Goal: Task Accomplishment & Management: Use online tool/utility

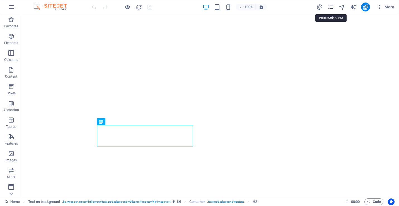
click at [334, 7] on span "pages" at bounding box center [330, 7] width 7 height 6
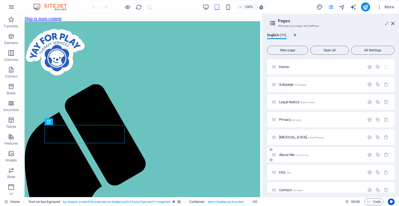
click at [288, 157] on div "About Me /about-me" at bounding box center [317, 154] width 93 height 6
click at [287, 155] on span "About Me /about-me" at bounding box center [293, 154] width 29 height 4
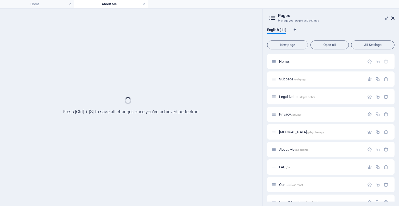
click at [393, 17] on div "Home About Me Favorites Elements Columns Content Boxes Accordion Tables Feature…" at bounding box center [199, 106] width 399 height 197
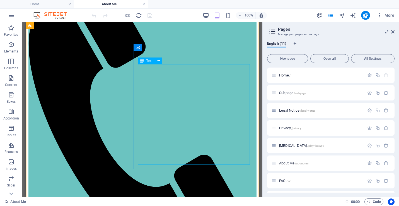
scroll to position [124, 0]
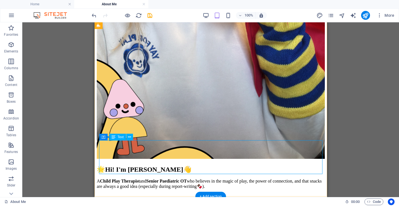
scroll to position [940, 0]
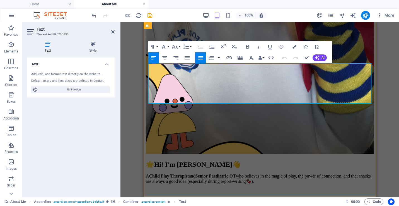
drag, startPoint x: 157, startPoint y: 94, endPoint x: 295, endPoint y: 95, distance: 138.2
copy li "Graduate Diploma of Therapeutic Child Play- [GEOGRAPHIC_DATA]"
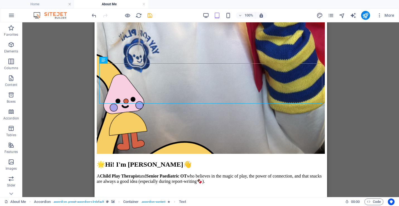
click at [150, 16] on icon "save" at bounding box center [150, 15] width 6 height 6
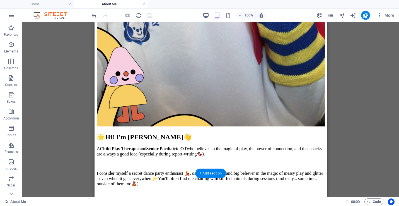
scroll to position [969, 0]
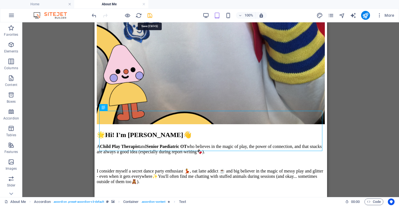
click at [150, 16] on icon "save" at bounding box center [150, 15] width 6 height 6
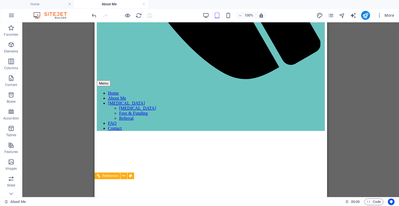
scroll to position [248, 0]
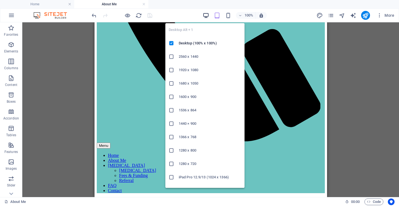
click at [205, 16] on icon "button" at bounding box center [206, 15] width 6 height 6
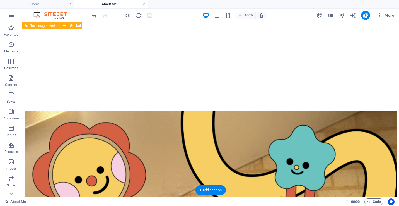
scroll to position [774, 0]
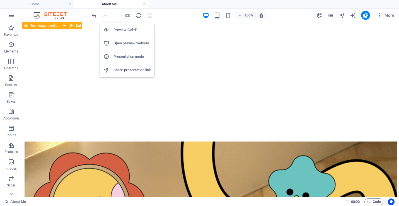
click at [125, 14] on icon "button" at bounding box center [127, 15] width 6 height 6
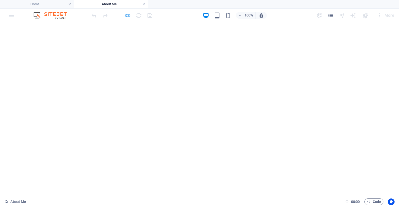
scroll to position [720, 0]
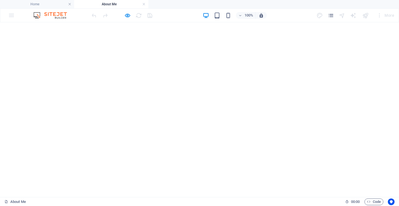
click at [125, 13] on icon "button" at bounding box center [127, 15] width 6 height 6
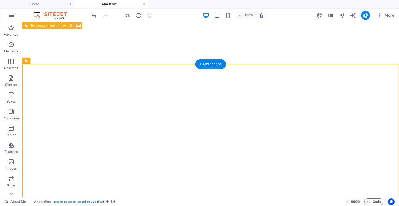
drag, startPoint x: 274, startPoint y: 94, endPoint x: 80, endPoint y: 110, distance: 195.0
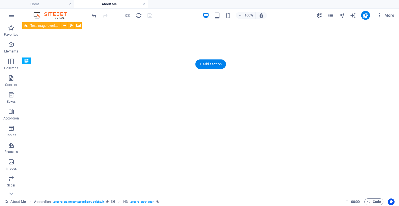
drag, startPoint x: 255, startPoint y: 112, endPoint x: 79, endPoint y: 130, distance: 177.1
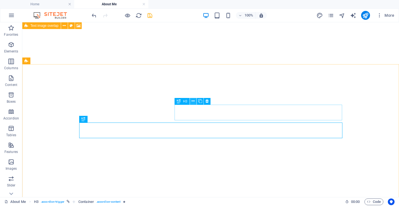
click at [193, 99] on icon at bounding box center [192, 101] width 3 height 6
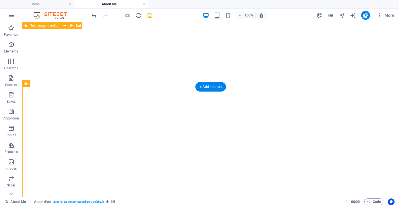
scroll to position [660, 0]
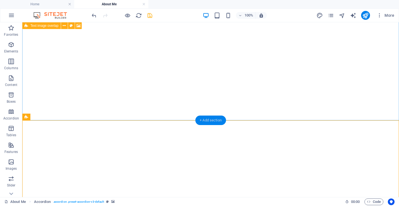
click at [204, 119] on div "+ Add section" at bounding box center [210, 119] width 31 height 9
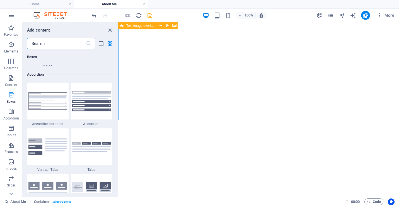
scroll to position [1758, 0]
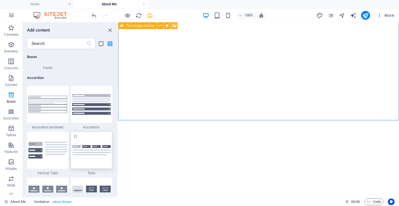
click at [91, 152] on img at bounding box center [91, 150] width 39 height 10
select select "rem"
select select "preset-accordion-v3-tabs"
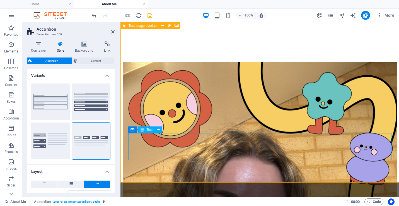
scroll to position [720, 0]
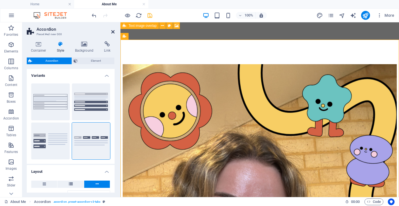
click at [113, 31] on icon at bounding box center [112, 32] width 3 height 4
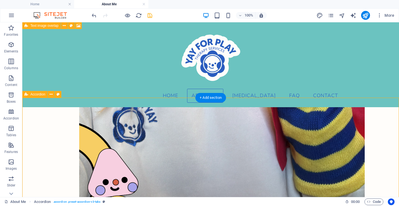
scroll to position [646, 0]
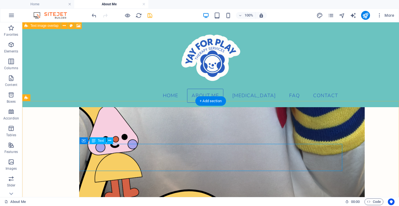
scroll to position [679, 0]
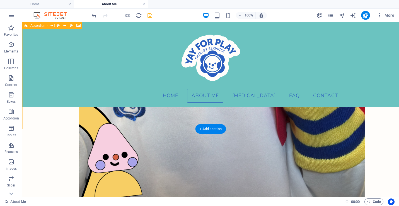
scroll to position [671, 0]
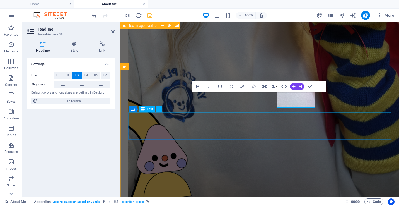
scroll to position [691, 0]
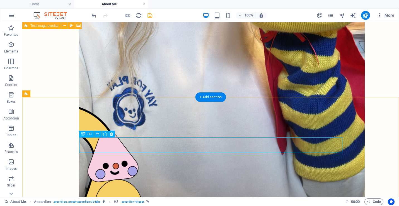
scroll to position [687, 0]
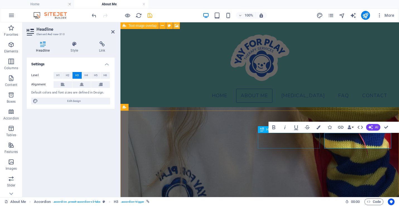
scroll to position [668, 0]
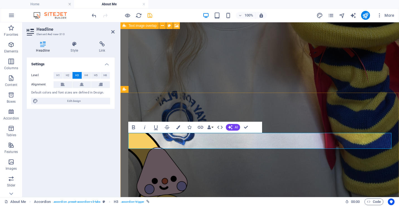
drag, startPoint x: 288, startPoint y: 140, endPoint x: 192, endPoint y: 140, distance: 96.4
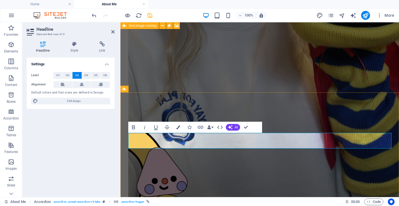
scroll to position [688, 0]
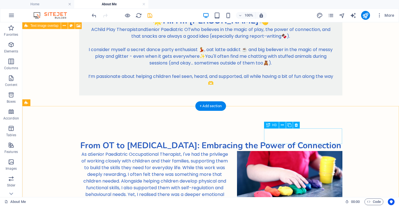
scroll to position [931, 0]
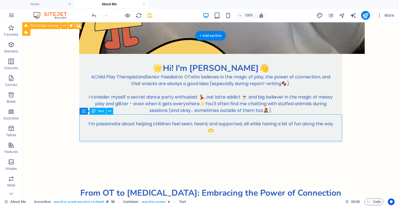
scroll to position [912, 0]
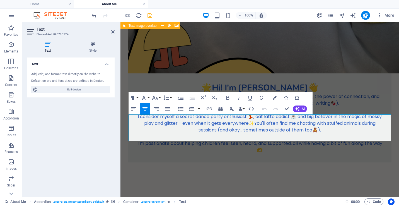
drag, startPoint x: 139, startPoint y: 118, endPoint x: 342, endPoint y: 144, distance: 205.0
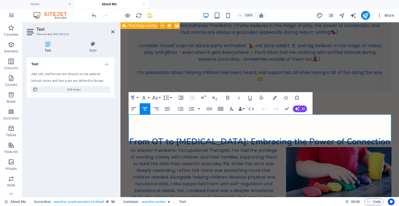
copy p "Choosing the right therapist for your child is a big deal—and you want to make …"
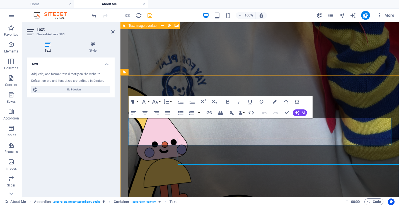
scroll to position [685, 0]
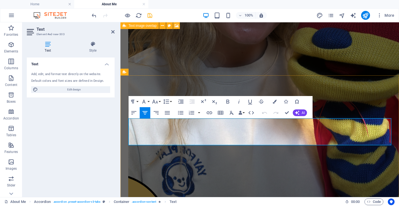
drag, startPoint x: 133, startPoint y: 122, endPoint x: 344, endPoint y: 143, distance: 212.0
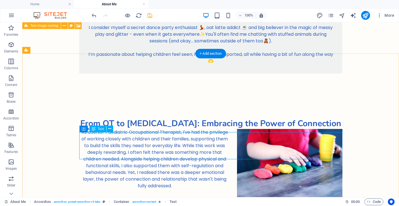
scroll to position [941, 0]
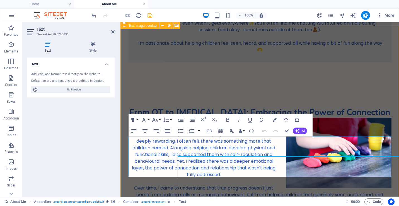
scroll to position [922, 0]
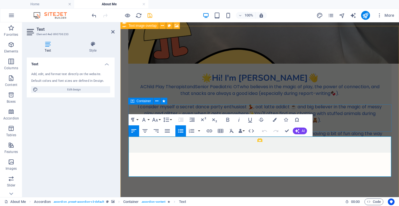
drag, startPoint x: 340, startPoint y: 174, endPoint x: 129, endPoint y: 131, distance: 214.9
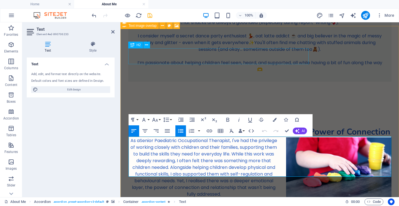
scroll to position [941, 0]
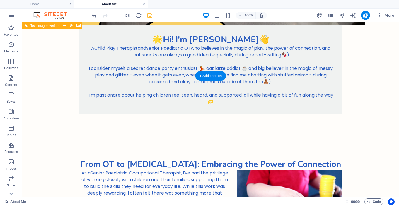
scroll to position [895, 0]
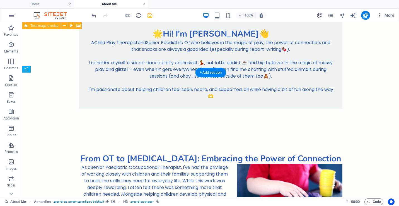
drag, startPoint x: 269, startPoint y: 100, endPoint x: 79, endPoint y: 121, distance: 191.0
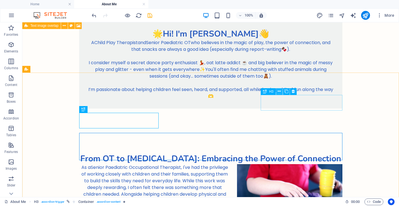
click at [280, 92] on icon at bounding box center [279, 91] width 3 height 6
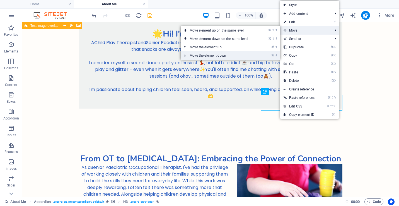
click at [236, 56] on link "⌘ ⬇ Move the element down" at bounding box center [220, 55] width 79 height 8
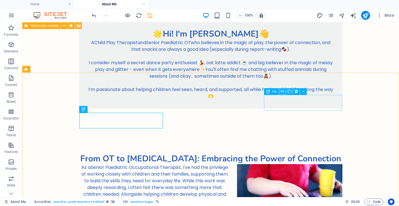
click at [282, 91] on icon at bounding box center [282, 91] width 3 height 6
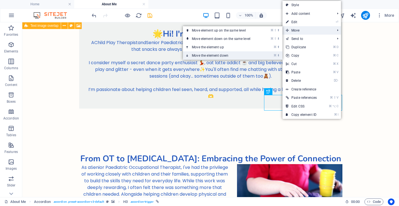
click at [242, 56] on link "⌘ ⬇ Move the element down" at bounding box center [222, 55] width 79 height 8
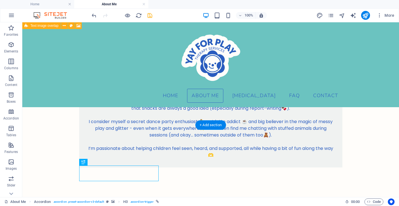
scroll to position [811, 0]
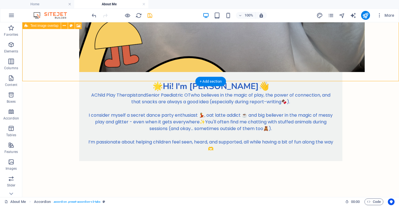
scroll to position [950, 0]
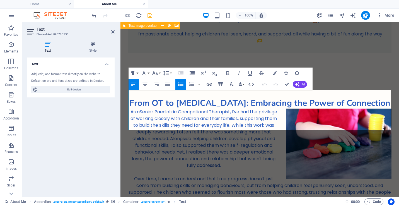
drag, startPoint x: 339, startPoint y: 127, endPoint x: 123, endPoint y: 87, distance: 219.9
copy ul "Master of Child [MEDICAL_DATA] - [GEOGRAPHIC_DATA] (AQF Level 9) Humanistic (Ch…"
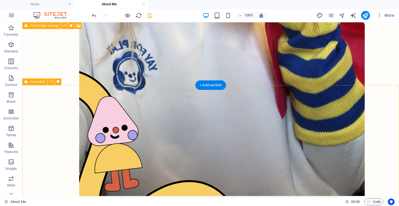
scroll to position [723, 0]
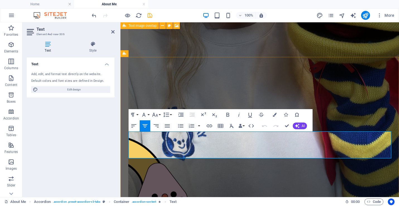
scroll to position [703, 0]
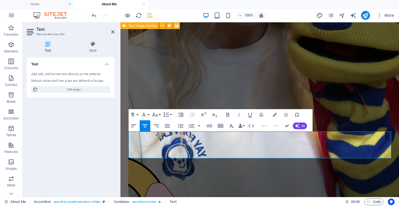
drag, startPoint x: 333, startPoint y: 157, endPoint x: 98, endPoint y: 135, distance: 236.6
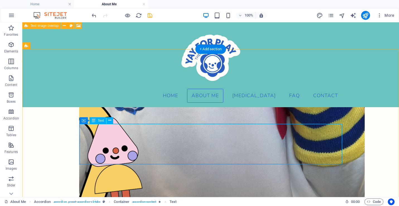
scroll to position [676, 0]
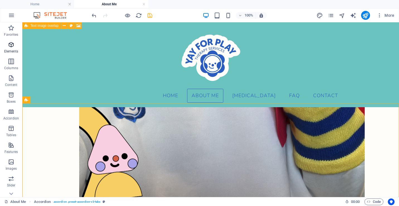
click at [14, 42] on icon "button" at bounding box center [11, 44] width 7 height 7
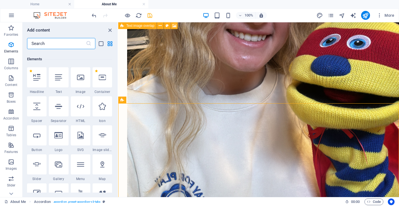
scroll to position [59, 0]
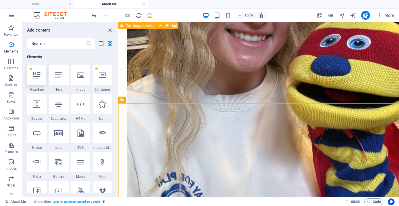
click at [38, 80] on div at bounding box center [37, 75] width 20 height 20
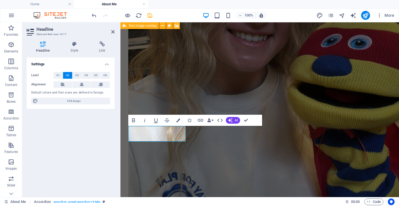
scroll to position [657, 0]
click at [57, 73] on span "H1" at bounding box center [58, 75] width 4 height 7
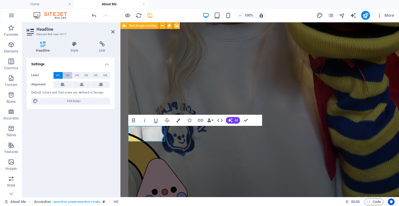
click at [68, 75] on span "H2" at bounding box center [68, 75] width 4 height 7
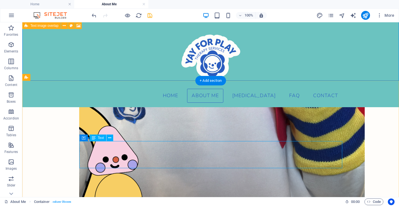
scroll to position [673, 0]
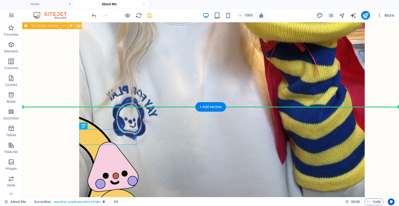
drag, startPoint x: 107, startPoint y: 135, endPoint x: 220, endPoint y: 119, distance: 114.2
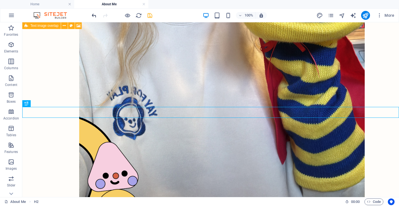
click at [94, 16] on icon "undo" at bounding box center [94, 15] width 6 height 6
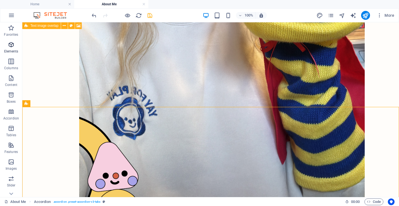
click at [12, 47] on icon "button" at bounding box center [11, 44] width 7 height 7
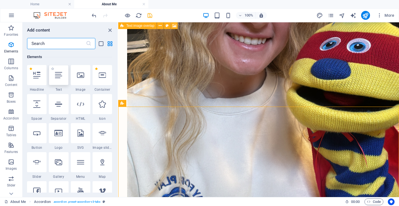
scroll to position [59, 0]
click at [57, 105] on icon at bounding box center [58, 103] width 7 height 7
select select "%"
select select "px"
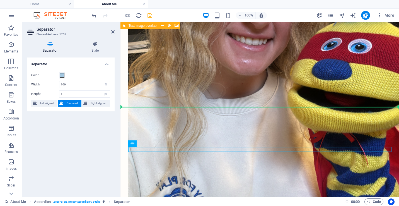
drag, startPoint x: 187, startPoint y: 150, endPoint x: 153, endPoint y: 126, distance: 40.8
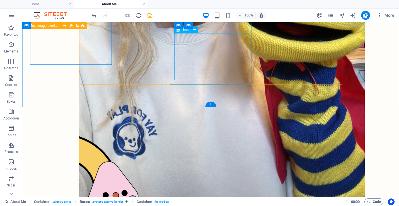
scroll to position [673, 0]
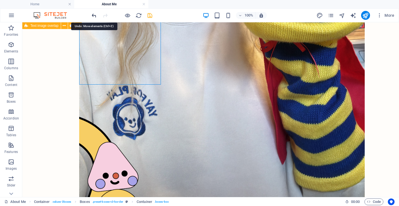
click at [93, 15] on icon "undo" at bounding box center [94, 15] width 6 height 6
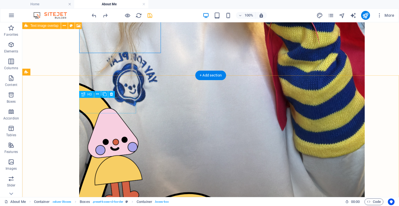
scroll to position [707, 0]
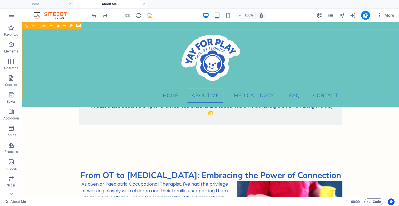
scroll to position [856, 0]
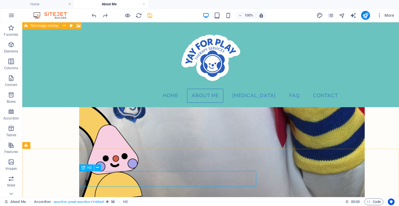
scroll to position [661, 0]
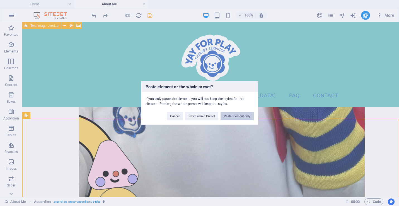
click at [232, 115] on button "Paste Element only" at bounding box center [236, 116] width 33 height 8
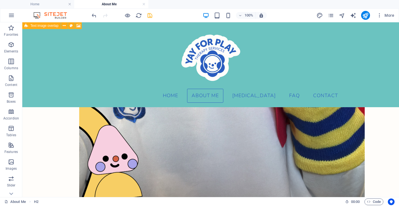
scroll to position [671, 0]
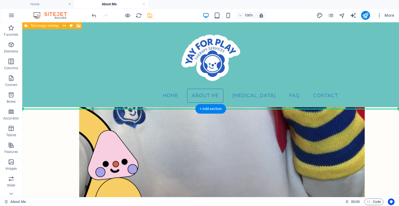
drag, startPoint x: 159, startPoint y: 112, endPoint x: 143, endPoint y: 108, distance: 16.3
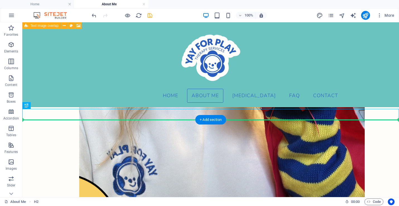
drag, startPoint x: 247, startPoint y: 115, endPoint x: 244, endPoint y: 135, distance: 20.6
drag, startPoint x: 166, startPoint y: 115, endPoint x: 79, endPoint y: 150, distance: 94.7
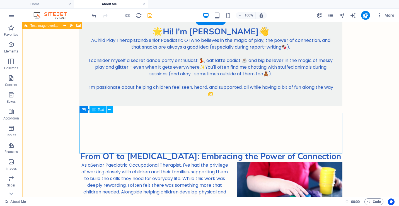
scroll to position [968, 0]
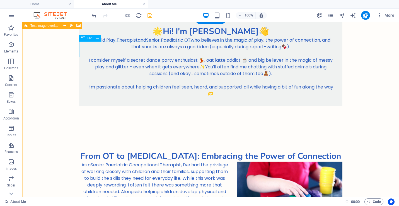
click at [84, 38] on icon at bounding box center [83, 38] width 4 height 7
click at [83, 38] on icon at bounding box center [83, 38] width 4 height 7
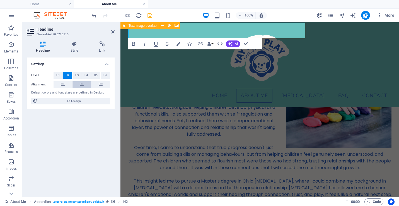
click at [81, 84] on icon at bounding box center [82, 84] width 4 height 7
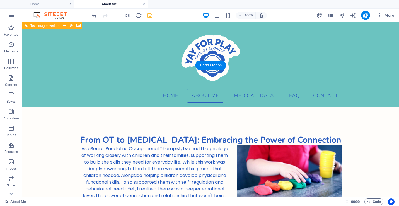
scroll to position [896, 0]
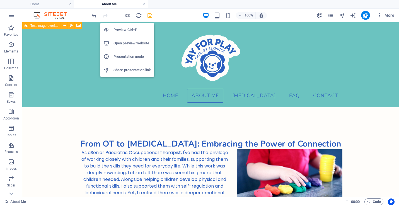
click at [128, 15] on icon "button" at bounding box center [127, 15] width 6 height 6
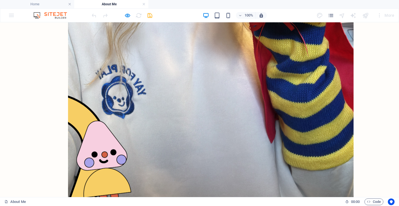
scroll to position [694, 0]
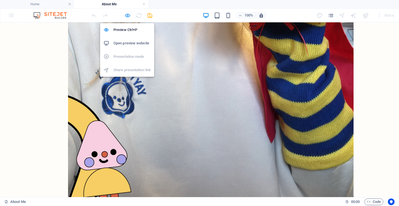
click at [128, 13] on icon "button" at bounding box center [127, 15] width 6 height 6
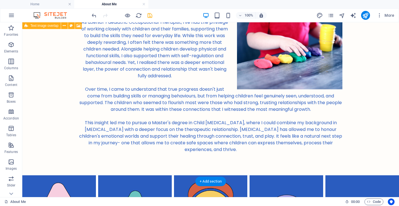
scroll to position [1040, 0]
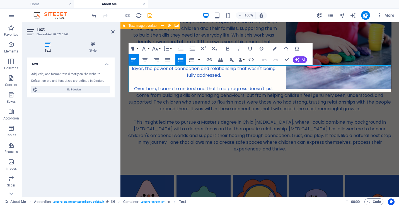
drag, startPoint x: 259, startPoint y: 89, endPoint x: 120, endPoint y: 65, distance: 140.3
copy ul "Registered Occupational Therapist with the [MEDICAL_DATA] Board of Australia- A…"
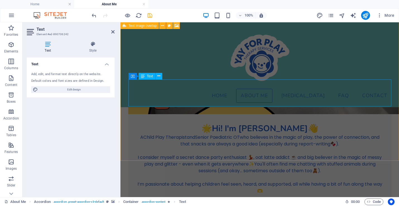
scroll to position [784, 0]
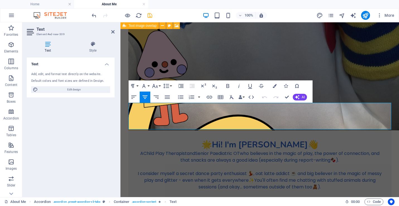
drag, startPoint x: 337, startPoint y: 126, endPoint x: 111, endPoint y: 103, distance: 227.5
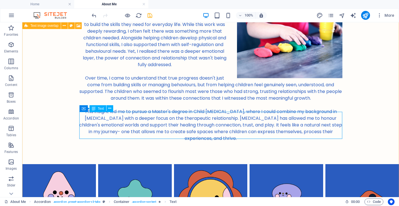
scroll to position [1056, 0]
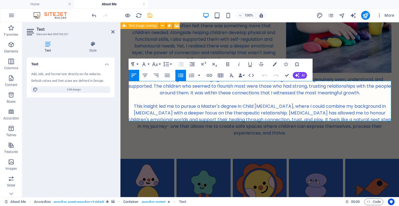
drag, startPoint x: 225, startPoint y: 120, endPoint x: 125, endPoint y: 82, distance: 107.2
copy ul "Current Public Liability & Indemnity Insurance Current Police Clearance & WWCC …"
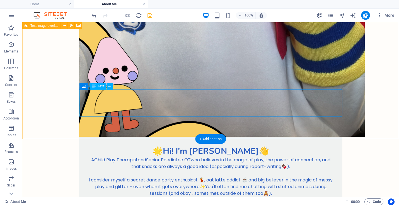
scroll to position [829, 0]
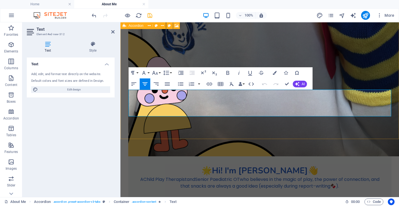
drag, startPoint x: 338, startPoint y: 113, endPoint x: 128, endPoint y: 83, distance: 212.0
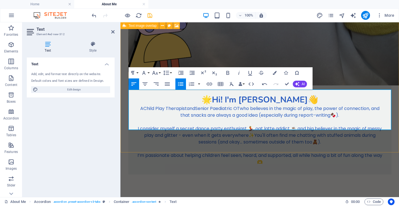
scroll to position [849, 0]
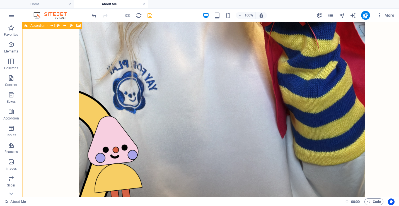
select select "rem"
select select "preset-accordion-v3-tabs"
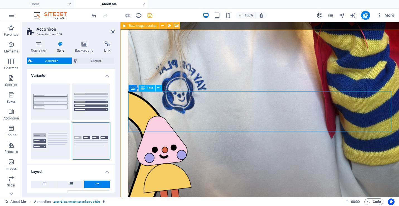
scroll to position [750, 0]
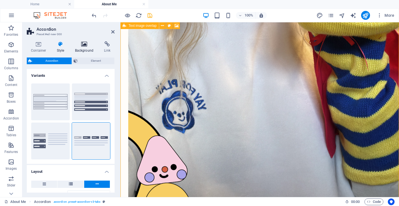
click at [86, 47] on h4 "Background" at bounding box center [85, 47] width 29 height 12
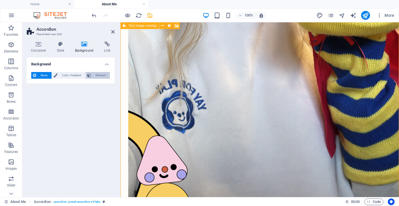
click at [96, 73] on span "Element" at bounding box center [100, 75] width 15 height 7
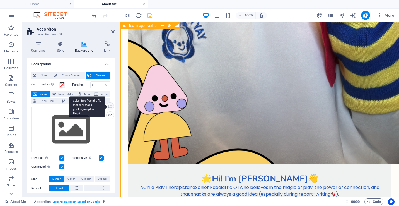
click at [110, 106] on div "Select files from the file manager, stock photos, or upload file(s)" at bounding box center [109, 107] width 8 height 8
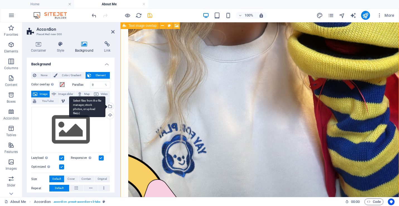
scroll to position [1394, 0]
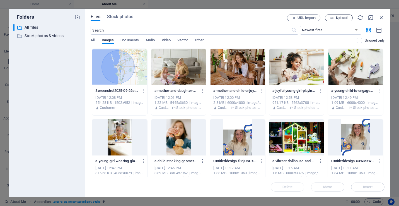
click at [342, 18] on span "Upload" at bounding box center [341, 17] width 11 height 3
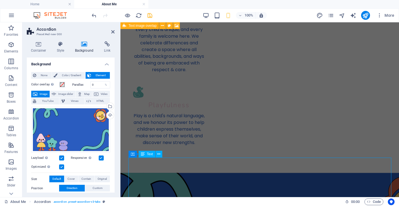
scroll to position [761, 0]
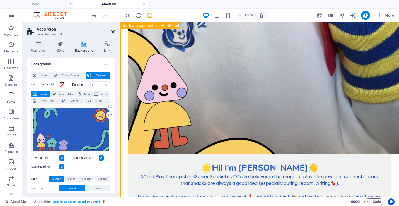
click at [112, 33] on icon at bounding box center [112, 32] width 3 height 4
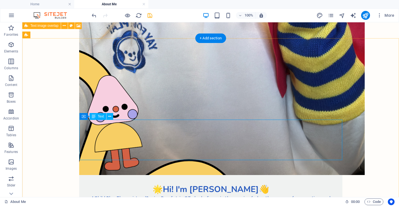
scroll to position [743, 0]
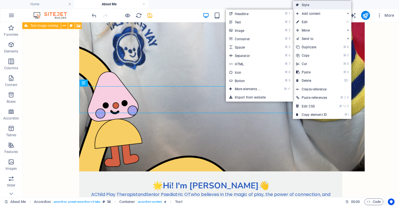
click at [304, 4] on link "Style" at bounding box center [322, 5] width 59 height 8
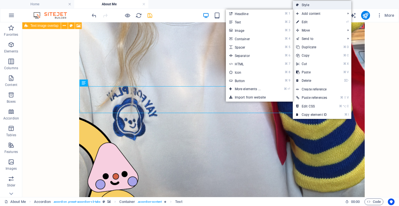
select select "rem"
select select "preset-accordion-v3-tabs"
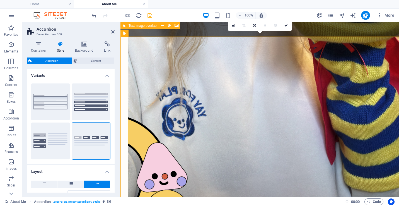
scroll to position [724, 0]
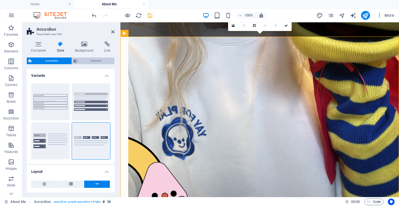
click at [93, 60] on span "Element" at bounding box center [95, 60] width 33 height 7
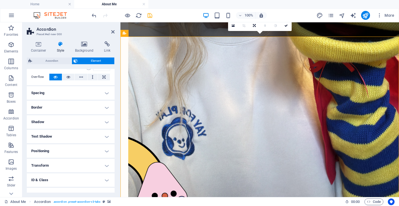
scroll to position [52, 0]
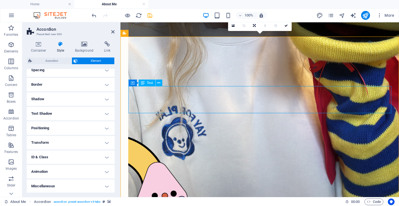
click at [149, 84] on span "Text" at bounding box center [150, 82] width 6 height 3
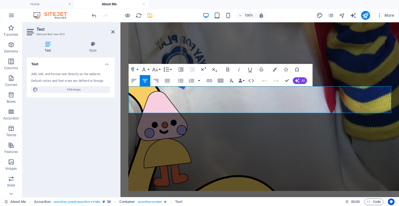
drag, startPoint x: 337, startPoint y: 111, endPoint x: 108, endPoint y: 88, distance: 231.1
click at [277, 68] on button "Colors" at bounding box center [274, 69] width 11 height 11
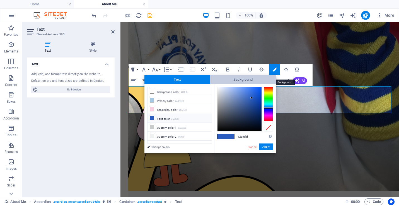
click at [242, 79] on span "Background" at bounding box center [243, 79] width 66 height 9
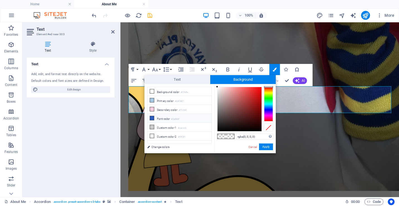
click at [166, 118] on li "Font color #2a5cbf" at bounding box center [179, 118] width 64 height 9
type input "rgba(42, 92, 191, 0)"
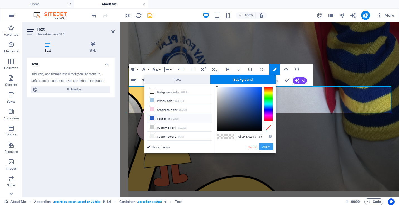
click at [269, 148] on button "Apply" at bounding box center [266, 146] width 14 height 7
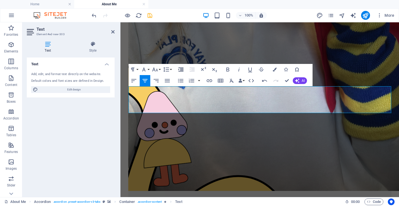
scroll to position [743, 0]
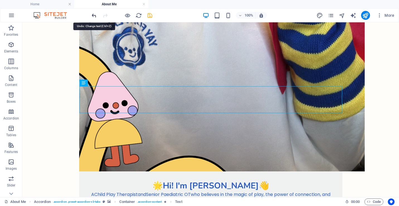
click at [94, 14] on icon "undo" at bounding box center [94, 15] width 6 height 6
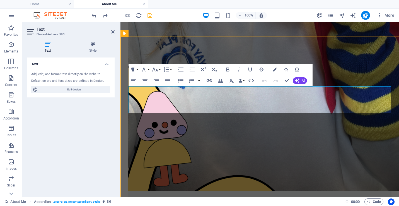
scroll to position [743, 0]
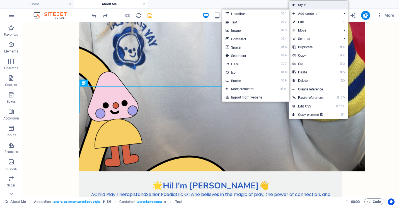
click at [309, 5] on link "Style" at bounding box center [318, 5] width 59 height 8
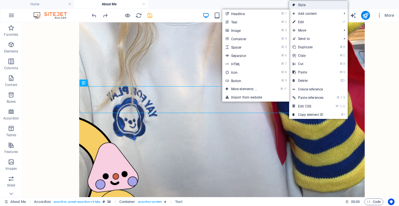
select select "rem"
select select "preset-accordion-v3-tabs"
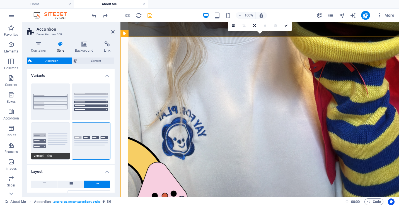
scroll to position [71, 0]
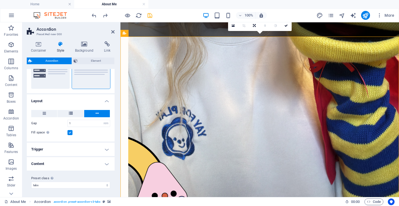
click at [69, 152] on h4 "Trigger" at bounding box center [71, 148] width 88 height 13
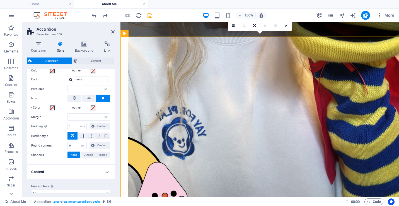
scroll to position [185, 0]
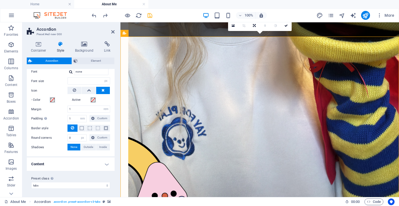
click at [42, 175] on label "Preset class Above chosen variant and settings affect all elements which carry …" at bounding box center [70, 178] width 79 height 7
click at [42, 182] on select "border list-icon faq-2 faq-3 default tabs Add preset class" at bounding box center [70, 185] width 79 height 7
click at [43, 162] on h4 "Content" at bounding box center [71, 163] width 88 height 13
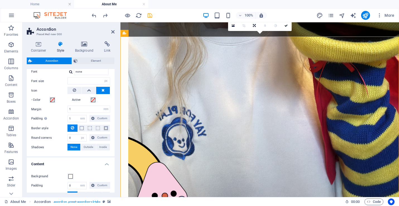
scroll to position [237, 0]
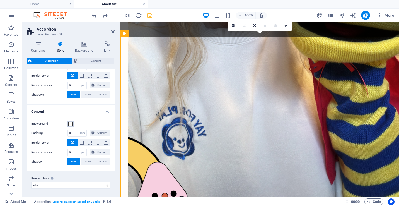
click at [71, 123] on span at bounding box center [70, 124] width 4 height 4
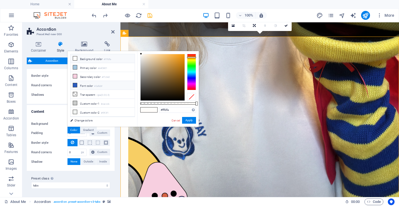
click at [100, 86] on small "#2a5cbf" at bounding box center [98, 86] width 8 height 4
type input "#2a5cbf"
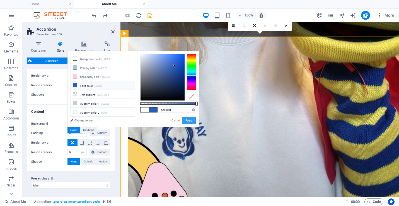
click at [189, 119] on button "Apply" at bounding box center [189, 120] width 14 height 7
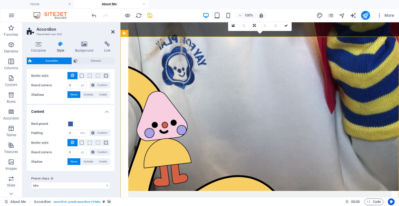
click at [113, 33] on icon at bounding box center [112, 32] width 3 height 4
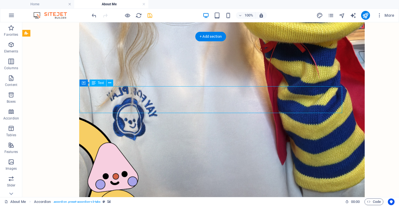
scroll to position [724, 0]
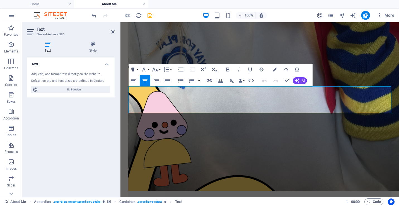
drag, startPoint x: 346, startPoint y: 110, endPoint x: 117, endPoint y: 88, distance: 229.5
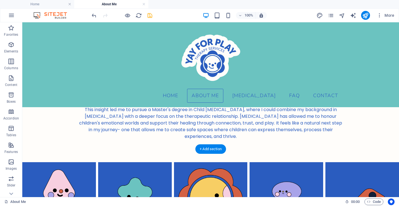
scroll to position [903, 0]
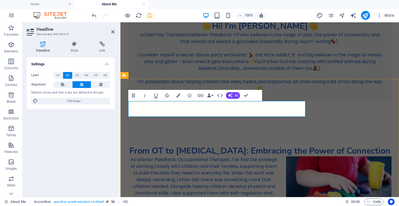
drag, startPoint x: 137, startPoint y: 105, endPoint x: 310, endPoint y: 106, distance: 172.2
copy span "The Official Stuff (aka My Qualifications)"
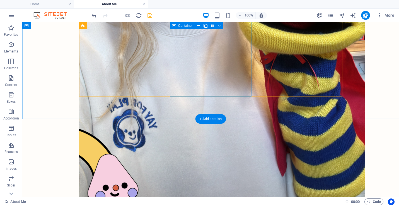
scroll to position [660, 0]
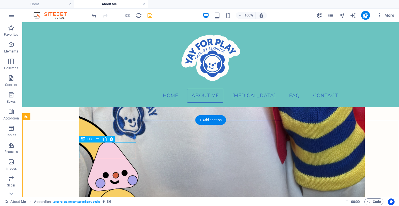
click at [99, 138] on button at bounding box center [97, 138] width 7 height 7
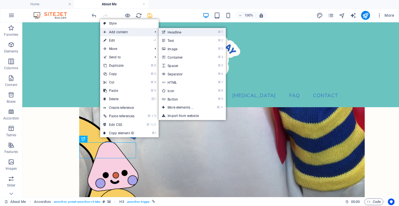
click at [179, 33] on link "⌘ 1 Headline" at bounding box center [182, 32] width 46 height 8
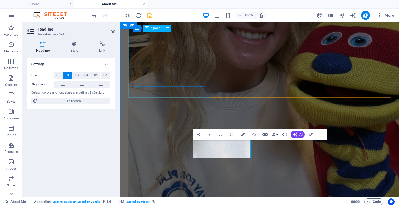
scroll to position [640, 0]
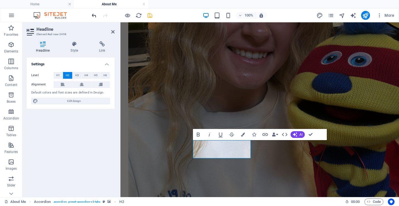
click at [94, 15] on icon "undo" at bounding box center [94, 15] width 6 height 6
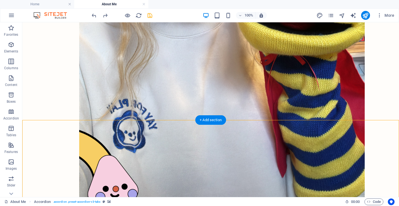
click at [99, 139] on button at bounding box center [97, 138] width 7 height 7
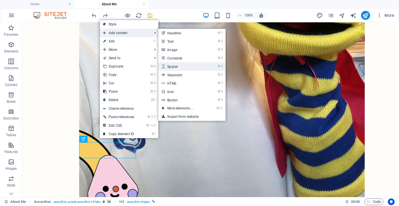
click at [184, 67] on link "⌘ 5 Spacer" at bounding box center [181, 66] width 46 height 8
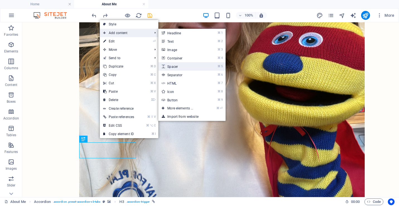
scroll to position [640, 0]
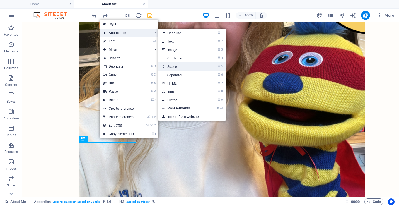
select select "px"
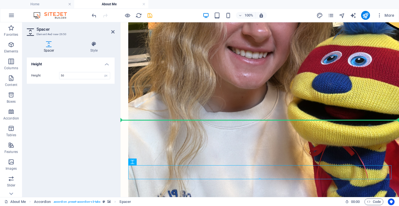
drag, startPoint x: 164, startPoint y: 171, endPoint x: 142, endPoint y: 136, distance: 41.7
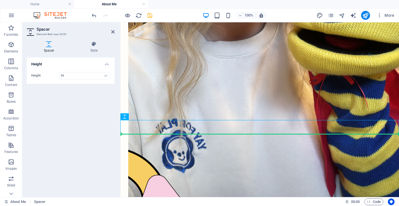
drag, startPoint x: 169, startPoint y: 122, endPoint x: 154, endPoint y: 148, distance: 29.8
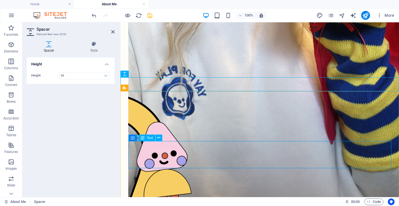
scroll to position [693, 0]
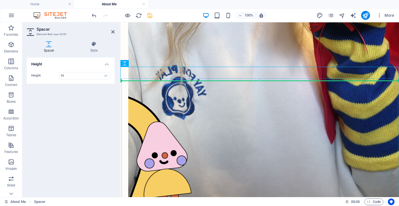
drag, startPoint x: 202, startPoint y: 74, endPoint x: 194, endPoint y: 122, distance: 48.4
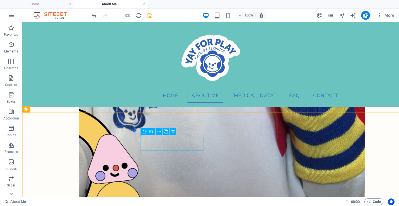
scroll to position [667, 0]
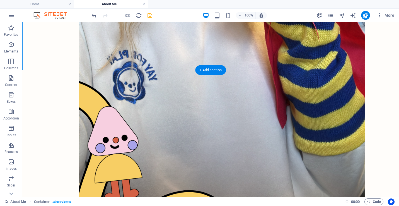
scroll to position [710, 0]
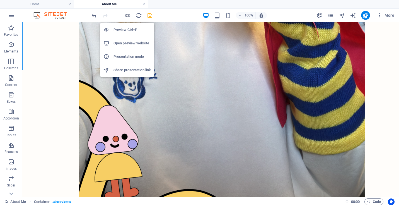
click at [128, 14] on icon "button" at bounding box center [127, 15] width 6 height 6
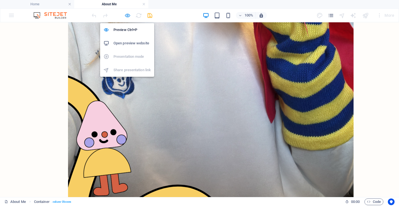
click at [127, 16] on icon "button" at bounding box center [127, 15] width 6 height 6
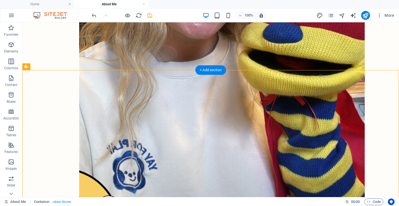
select select "rem"
select select "px"
select select "rem"
select select "px"
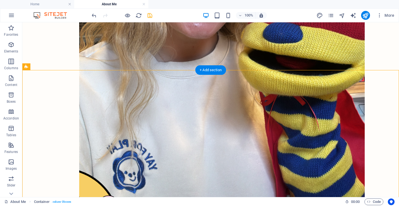
select select "rem"
select select "px"
select select "preset-accordion-v3-tabs"
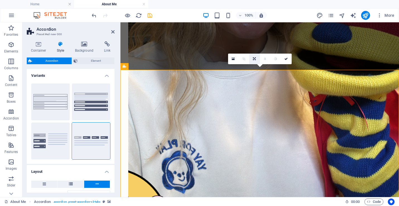
click at [254, 58] on icon at bounding box center [254, 58] width 3 height 3
click at [253, 47] on icon at bounding box center [253, 48] width 3 height 3
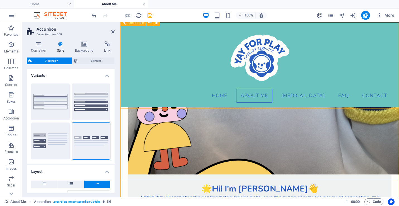
scroll to position [720, 0]
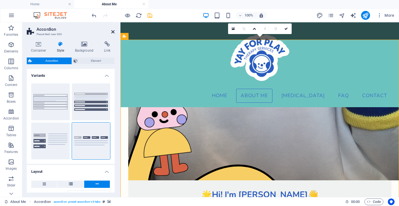
click at [113, 33] on icon at bounding box center [112, 32] width 3 height 4
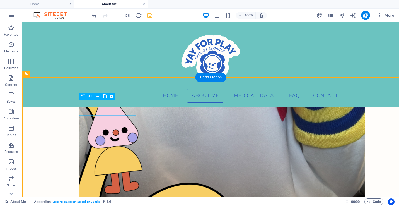
scroll to position [702, 0]
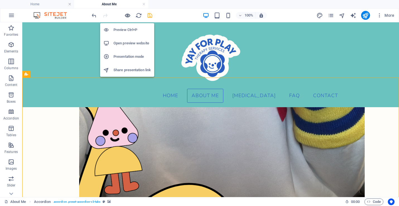
click at [128, 15] on icon "button" at bounding box center [127, 15] width 6 height 6
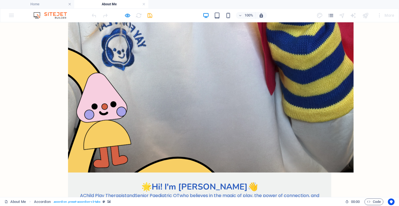
scroll to position [742, 0]
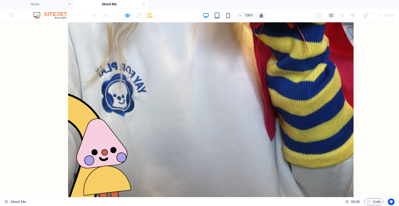
scroll to position [708, 0]
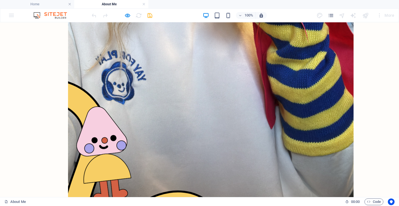
click at [125, 14] on icon "button" at bounding box center [127, 15] width 6 height 6
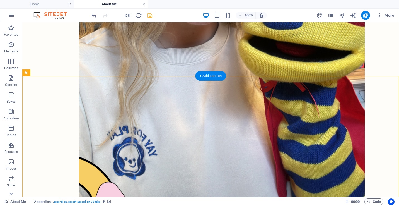
select select "rem"
select select "px"
select select "rem"
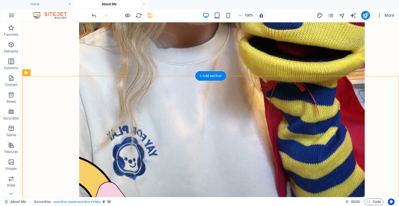
select select "rem"
select select "px"
select select "rem"
select select "px"
select select "preset-accordion-v3-tabs"
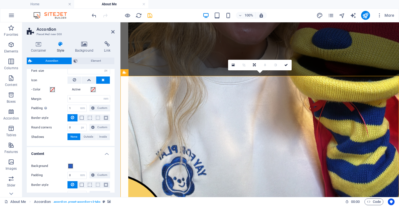
scroll to position [195, 0]
click at [41, 47] on h4 "Container" at bounding box center [40, 47] width 26 height 12
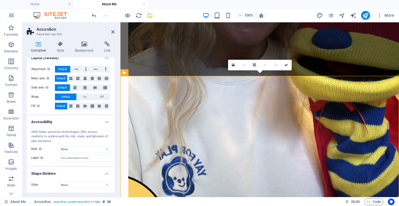
scroll to position [0, 0]
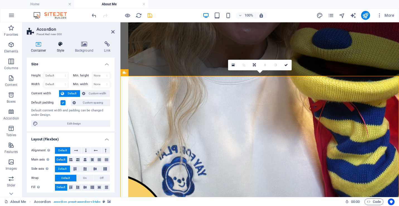
click at [62, 48] on h4 "Style" at bounding box center [62, 47] width 18 height 12
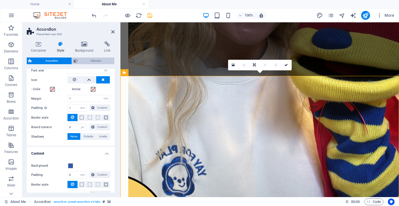
click at [94, 62] on span "Element" at bounding box center [95, 60] width 33 height 7
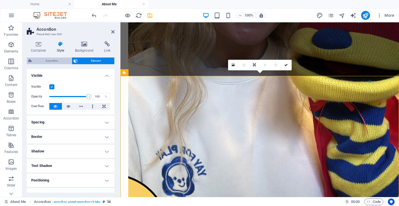
click at [60, 60] on span "Accordion" at bounding box center [52, 60] width 36 height 7
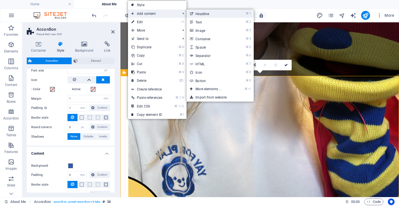
click at [218, 14] on link "⌘ 1 Headline" at bounding box center [209, 13] width 46 height 8
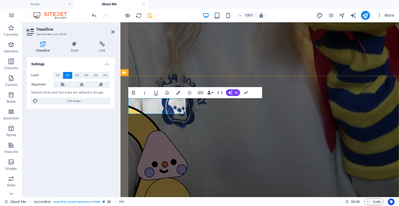
drag, startPoint x: 130, startPoint y: 103, endPoint x: 186, endPoint y: 106, distance: 56.1
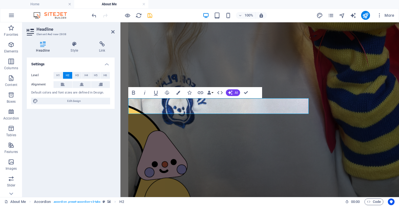
drag, startPoint x: 139, startPoint y: 104, endPoint x: 308, endPoint y: 107, distance: 169.5
click at [180, 91] on button "Colors" at bounding box center [178, 92] width 11 height 11
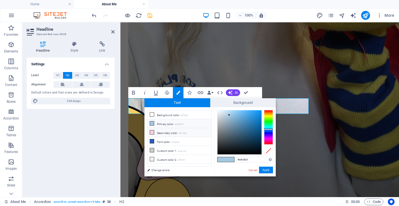
click at [166, 132] on li "Secondary color #f7cfe0" at bounding box center [179, 132] width 64 height 9
type input "#f7cfe0"
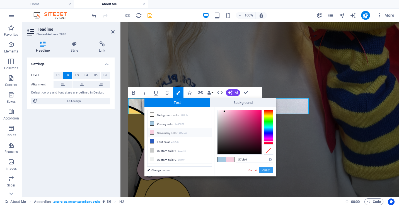
click at [266, 169] on button "Apply" at bounding box center [266, 169] width 14 height 7
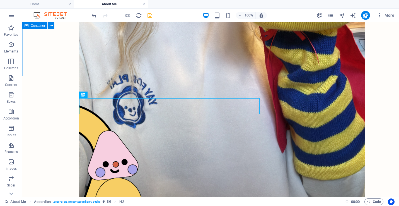
scroll to position [704, 0]
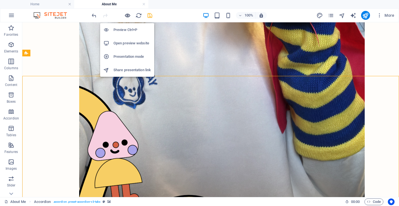
click at [126, 17] on icon "button" at bounding box center [127, 15] width 6 height 6
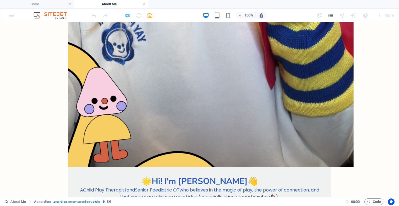
scroll to position [748, 0]
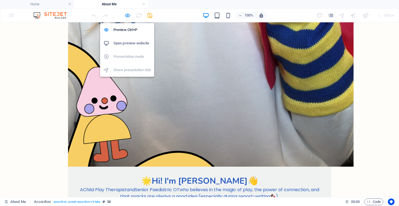
click at [129, 15] on icon "button" at bounding box center [127, 15] width 6 height 6
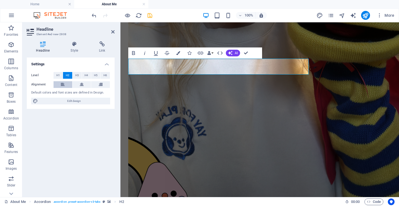
click at [61, 84] on icon at bounding box center [63, 84] width 4 height 7
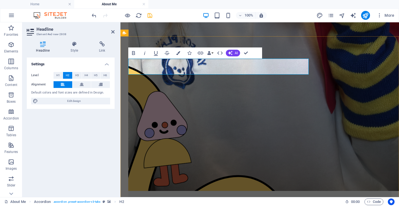
click at [79, 83] on button at bounding box center [81, 84] width 19 height 7
click at [99, 84] on icon at bounding box center [101, 84] width 4 height 7
click at [85, 83] on button at bounding box center [81, 84] width 19 height 7
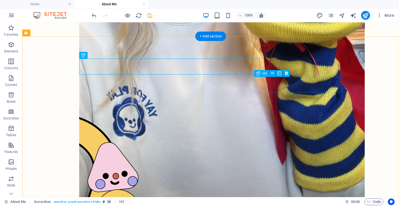
scroll to position [724, 0]
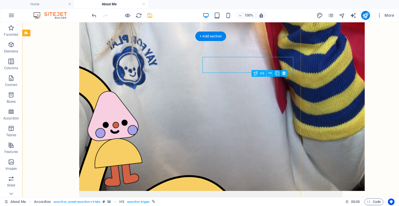
scroll to position [744, 0]
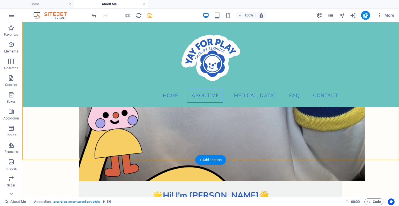
scroll to position [703, 0]
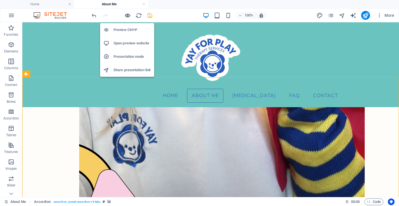
click at [128, 16] on icon "button" at bounding box center [127, 15] width 6 height 6
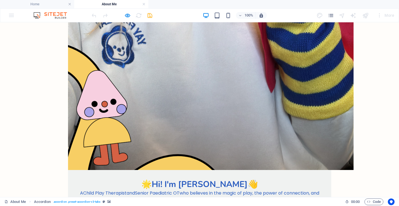
scroll to position [745, 0]
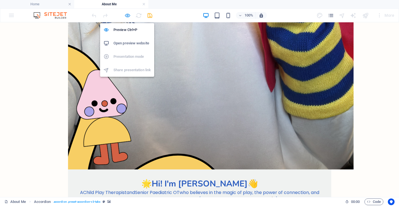
click at [124, 15] on icon "button" at bounding box center [127, 15] width 6 height 6
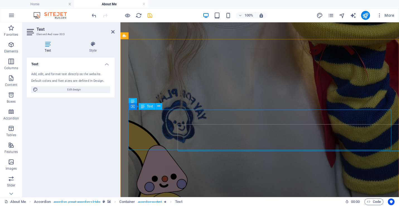
scroll to position [721, 0]
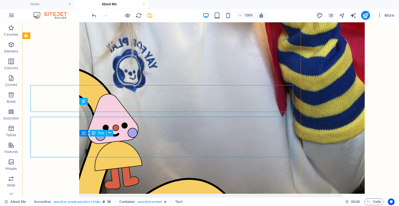
scroll to position [741, 0]
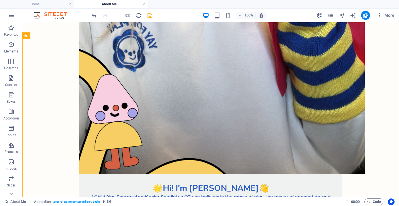
click at [150, 14] on icon "save" at bounding box center [150, 15] width 6 height 6
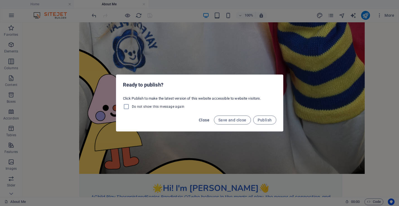
click at [202, 121] on span "Close" at bounding box center [204, 120] width 11 height 4
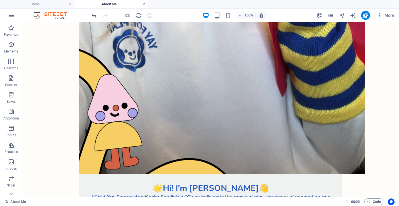
click at [143, 4] on link at bounding box center [143, 4] width 3 height 5
